Goal: Check status: Check status

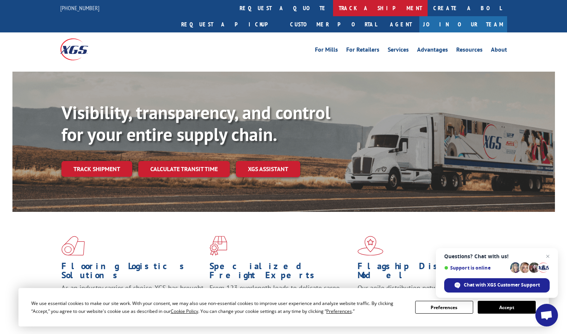
click at [333, 11] on link "track a shipment" at bounding box center [380, 8] width 95 height 16
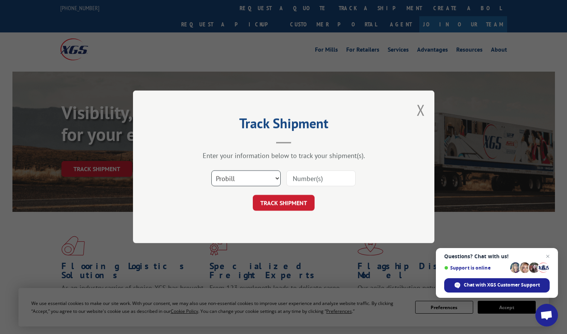
click at [255, 178] on select "Select category... Probill BOL PO" at bounding box center [245, 179] width 69 height 16
click at [211, 171] on select "Select category... Probill BOL PO" at bounding box center [245, 179] width 69 height 16
drag, startPoint x: 243, startPoint y: 177, endPoint x: 243, endPoint y: 185, distance: 8.3
click at [242, 177] on select "Select category... Probill BOL PO" at bounding box center [245, 179] width 69 height 16
select select "po"
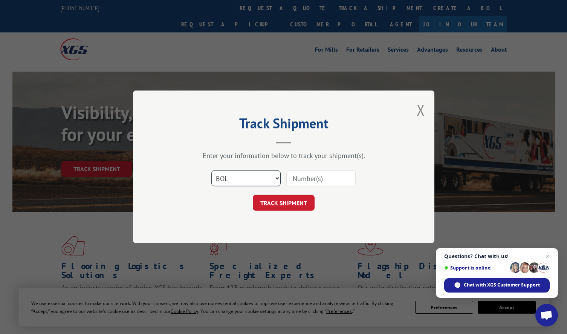
click at [211, 171] on select "Select category... Probill BOL PO" at bounding box center [245, 179] width 69 height 16
click at [304, 180] on input at bounding box center [320, 179] width 69 height 16
paste input "295920891"
type input "295920891"
click at [289, 203] on button "TRACK SHIPMENT" at bounding box center [284, 203] width 62 height 16
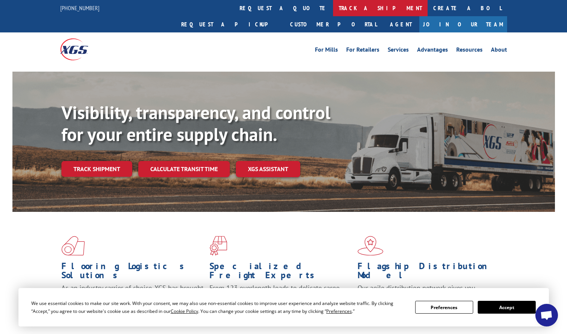
click at [333, 11] on link "track a shipment" at bounding box center [380, 8] width 95 height 16
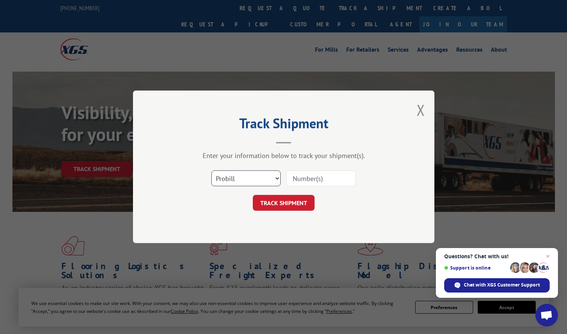
click at [264, 179] on select "Select category... Probill BOL PO" at bounding box center [245, 179] width 69 height 16
select select "po"
click at [211, 171] on select "Select category... Probill BOL PO" at bounding box center [245, 179] width 69 height 16
click at [312, 179] on input at bounding box center [320, 179] width 69 height 16
paste input "295915440"
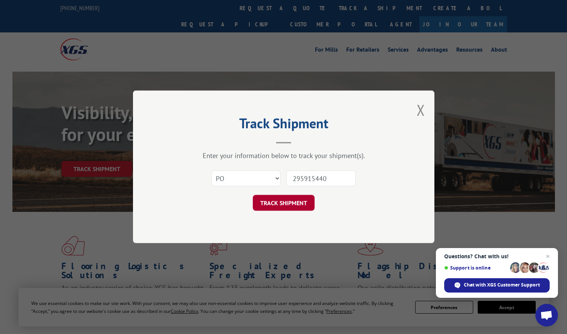
type input "295915440"
click at [289, 204] on button "TRACK SHIPMENT" at bounding box center [284, 203] width 62 height 16
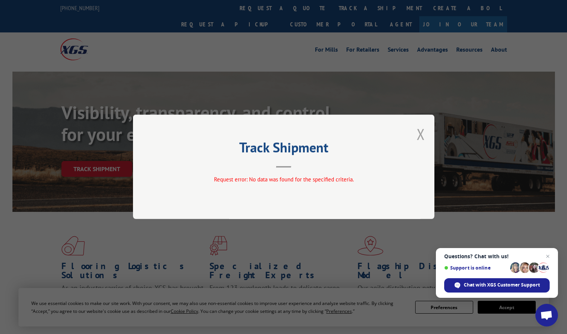
click at [422, 132] on button "Close modal" at bounding box center [421, 134] width 8 height 20
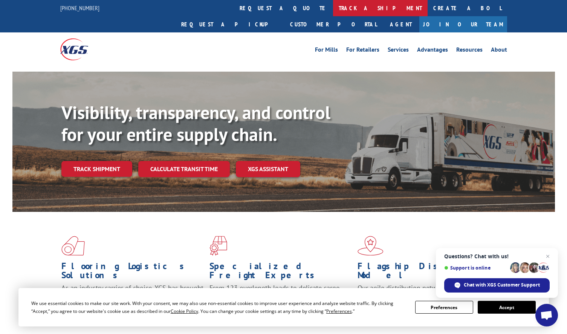
click at [333, 6] on link "track a shipment" at bounding box center [380, 8] width 95 height 16
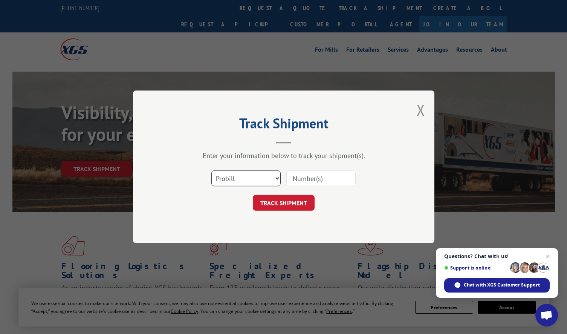
click at [241, 174] on select "Select category... Probill BOL PO" at bounding box center [245, 179] width 69 height 16
select select "po"
click at [211, 171] on select "Select category... Probill BOL PO" at bounding box center [245, 179] width 69 height 16
click at [323, 180] on input at bounding box center [320, 179] width 69 height 16
paste input "295900902"
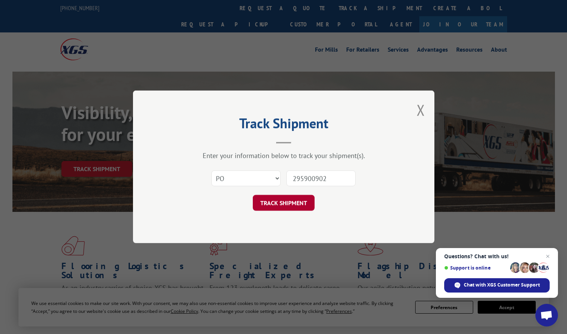
type input "295900902"
click at [288, 204] on button "TRACK SHIPMENT" at bounding box center [284, 203] width 62 height 16
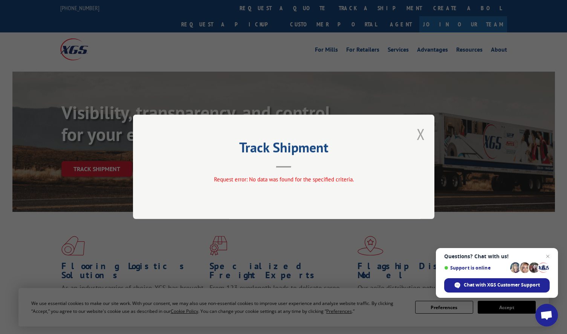
click at [419, 133] on button "Close modal" at bounding box center [421, 134] width 8 height 20
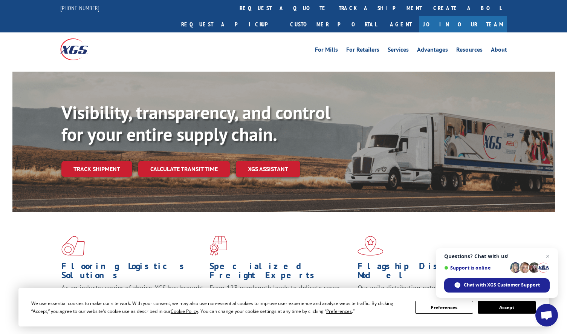
click at [419, 133] on div "Visibility, transparency, and control for your entire supply chain. Track shipm…" at bounding box center [307, 154] width 493 height 105
click at [333, 9] on link "track a shipment" at bounding box center [380, 8] width 95 height 16
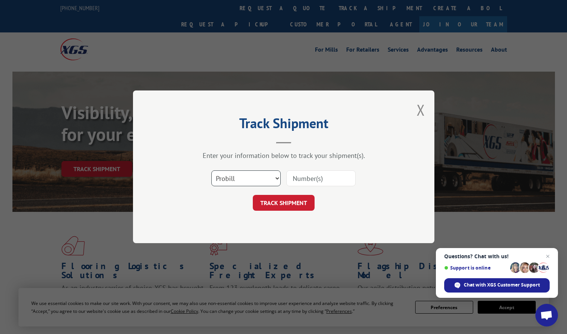
drag, startPoint x: 249, startPoint y: 183, endPoint x: 249, endPoint y: 188, distance: 4.1
click at [249, 183] on select "Select category... Probill BOL PO" at bounding box center [245, 179] width 69 height 16
select select "po"
click at [211, 171] on select "Select category... Probill BOL PO" at bounding box center [245, 179] width 69 height 16
click at [300, 182] on input at bounding box center [320, 179] width 69 height 16
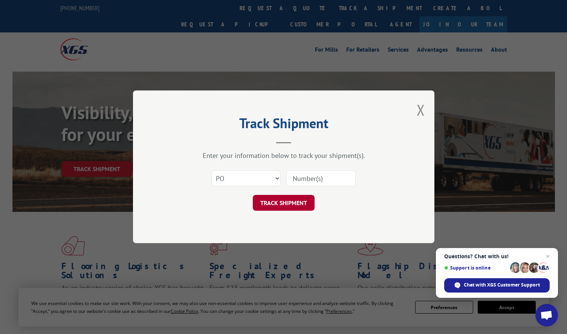
paste input "295891596"
type input "295891596"
click at [288, 204] on button "TRACK SHIPMENT" at bounding box center [284, 203] width 62 height 16
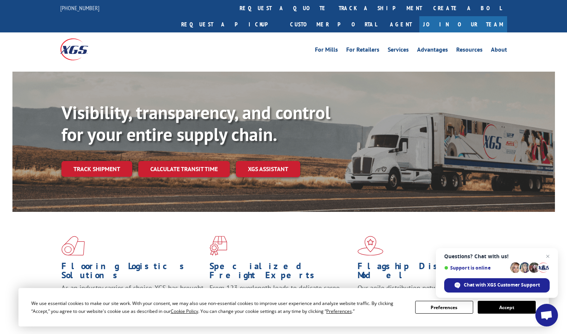
drag, startPoint x: 255, startPoint y: 7, endPoint x: 256, endPoint y: 17, distance: 9.9
click at [333, 7] on link "track a shipment" at bounding box center [380, 8] width 95 height 16
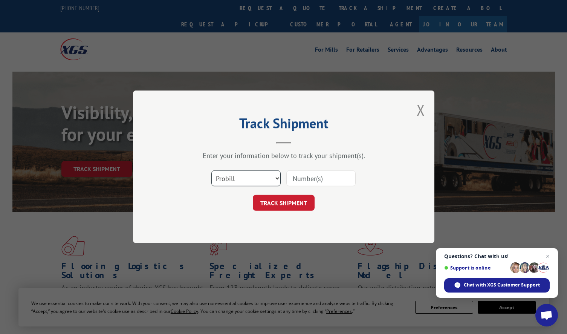
click at [257, 182] on select "Select category... Probill BOL PO" at bounding box center [245, 179] width 69 height 16
select select "po"
click at [211, 171] on select "Select category... Probill BOL PO" at bounding box center [245, 179] width 69 height 16
click at [314, 180] on input at bounding box center [320, 179] width 69 height 16
paste input "295685239"
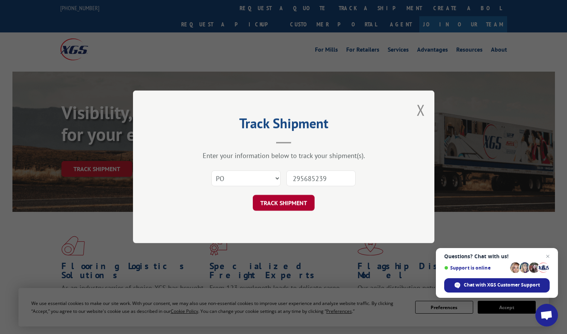
type input "295685239"
click at [287, 207] on button "TRACK SHIPMENT" at bounding box center [284, 203] width 62 height 16
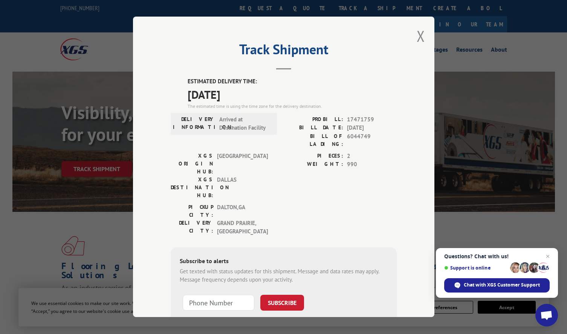
click at [383, 60] on header "Track Shipment" at bounding box center [284, 57] width 226 height 26
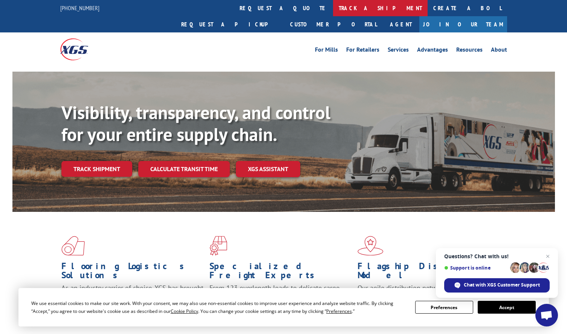
click at [333, 8] on link "track a shipment" at bounding box center [380, 8] width 95 height 16
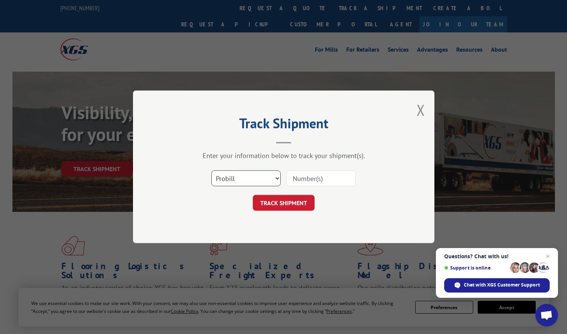
click at [249, 181] on select "Select category... Probill BOL PO" at bounding box center [245, 179] width 69 height 16
select select "po"
click at [211, 171] on select "Select category... Probill BOL PO" at bounding box center [245, 179] width 69 height 16
drag, startPoint x: 321, startPoint y: 179, endPoint x: 312, endPoint y: 183, distance: 10.3
click at [321, 179] on input at bounding box center [320, 179] width 69 height 16
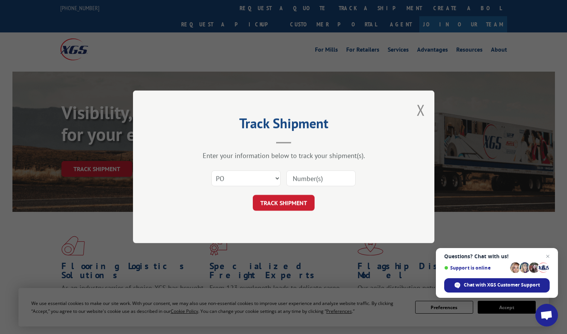
paste input "295569059"
type input "295569059"
click at [280, 200] on button "TRACK SHIPMENT" at bounding box center [284, 203] width 62 height 16
